Goal: Information Seeking & Learning: Learn about a topic

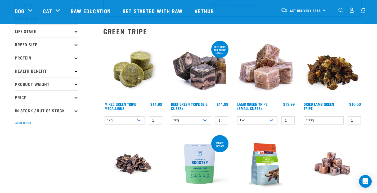
scroll to position [41, 0]
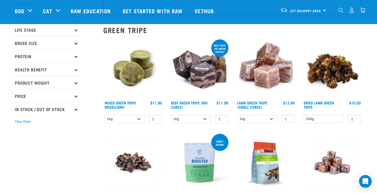
click at [203, 77] on img at bounding box center [200, 68] width 60 height 60
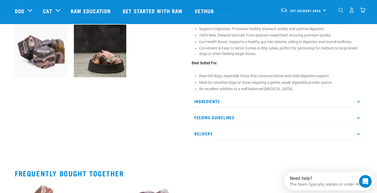
click at [360, 119] on icon at bounding box center [358, 117] width 3 height 3
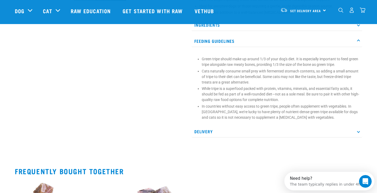
scroll to position [267, 0]
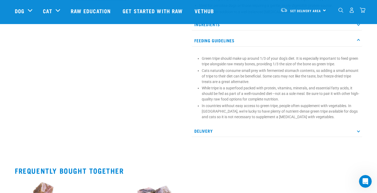
click at [358, 132] on icon at bounding box center [358, 130] width 3 height 3
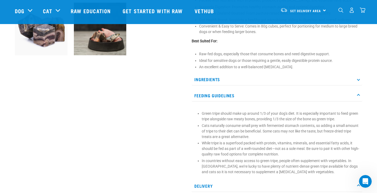
scroll to position [212, 0]
click at [360, 81] on icon at bounding box center [358, 79] width 3 height 3
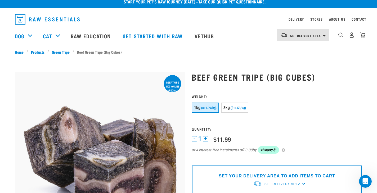
scroll to position [6, 0]
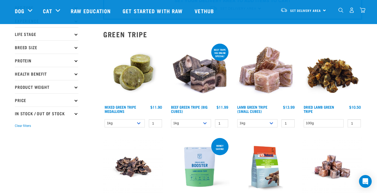
scroll to position [37, 0]
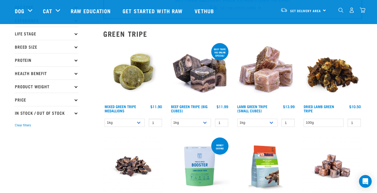
click at [76, 87] on icon at bounding box center [75, 86] width 3 height 3
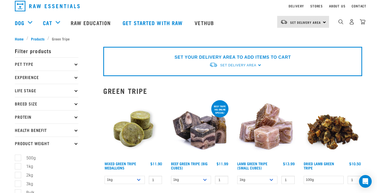
scroll to position [9, 0]
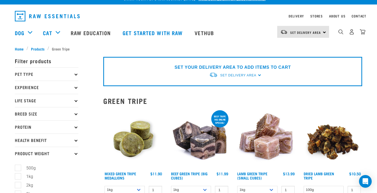
click at [186, 140] on img at bounding box center [200, 139] width 60 height 60
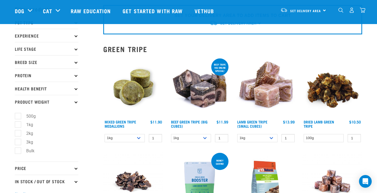
scroll to position [37, 0]
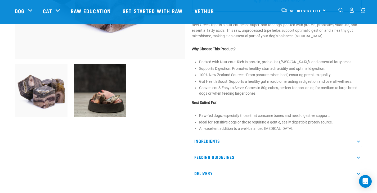
scroll to position [151, 0]
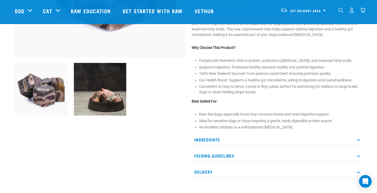
click at [357, 158] on icon at bounding box center [358, 156] width 3 height 3
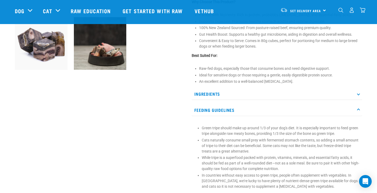
scroll to position [196, 0]
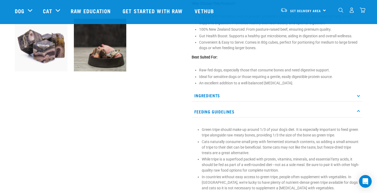
click at [357, 100] on p "Ingredients" at bounding box center [277, 96] width 171 height 12
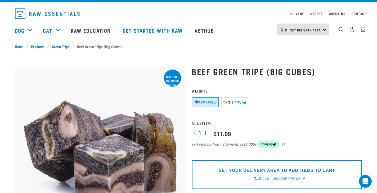
scroll to position [0, 0]
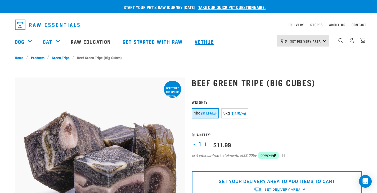
click at [200, 41] on link "Vethub" at bounding box center [204, 41] width 31 height 21
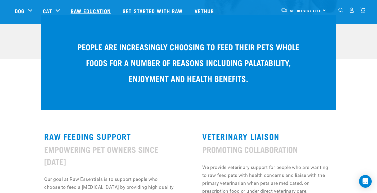
scroll to position [118, 0]
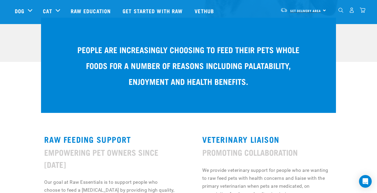
click at [314, 11] on span "Set Delivery Area" at bounding box center [305, 11] width 31 height 2
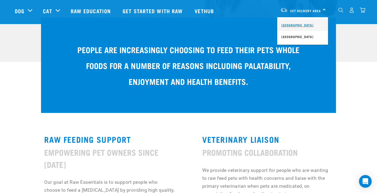
click at [301, 23] on link "[GEOGRAPHIC_DATA]" at bounding box center [302, 25] width 51 height 12
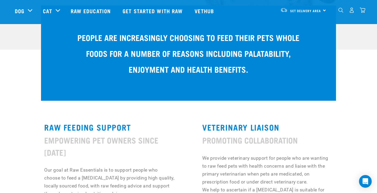
scroll to position [155, 0]
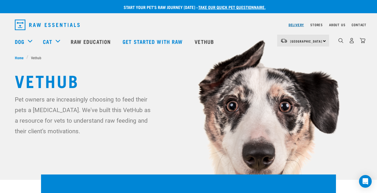
click at [296, 25] on link "Delivery" at bounding box center [296, 25] width 15 height 2
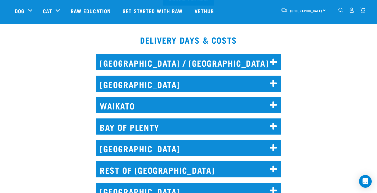
scroll to position [232, 0]
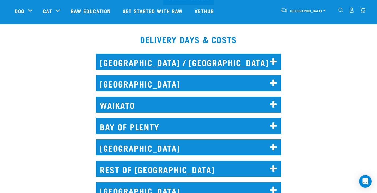
click at [274, 124] on icon at bounding box center [273, 126] width 7 height 8
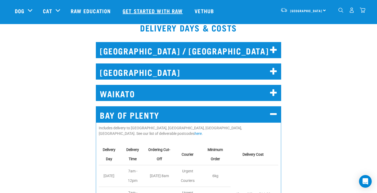
scroll to position [0, 0]
